Goal: Information Seeking & Learning: Learn about a topic

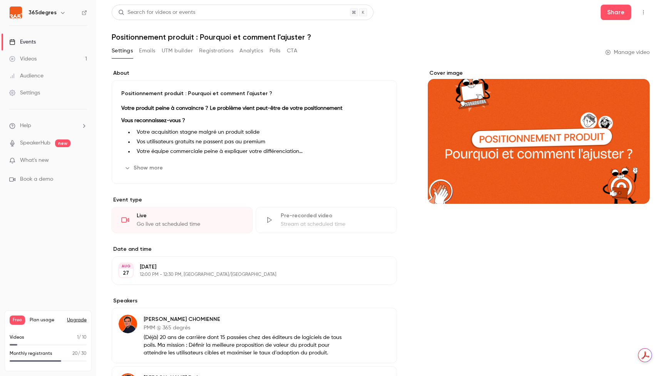
click at [34, 56] on div "Videos" at bounding box center [22, 59] width 27 height 8
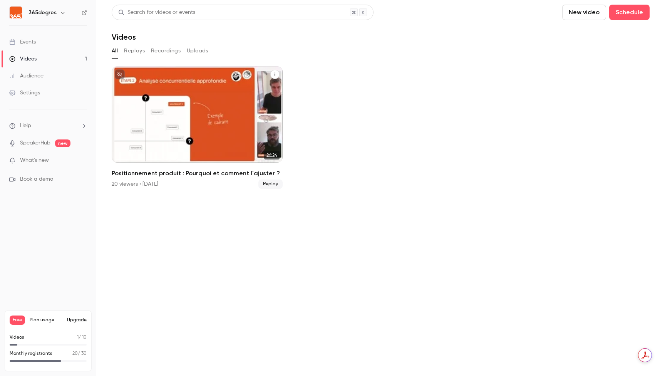
click at [253, 139] on div "Positionnement produit : Pourquoi et comment l'ajuster ?" at bounding box center [197, 114] width 171 height 96
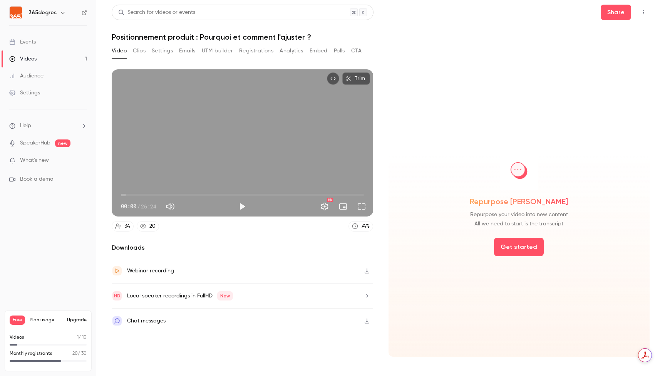
click at [253, 51] on button "Registrations" at bounding box center [256, 51] width 34 height 12
